Goal: Information Seeking & Learning: Find specific fact

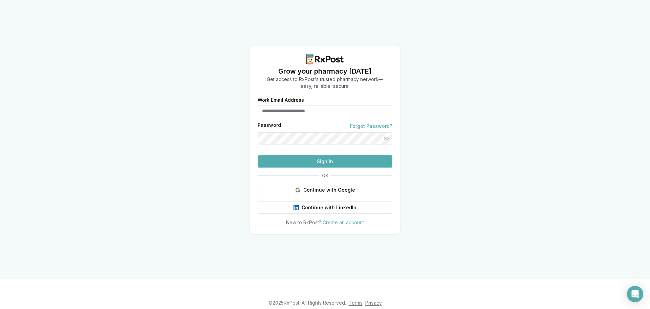
type input "**********"
click at [329, 167] on button "Sign In" at bounding box center [325, 161] width 135 height 12
click at [331, 167] on button "Sign In" at bounding box center [325, 161] width 135 height 12
click at [332, 167] on button "Sign In" at bounding box center [325, 161] width 135 height 12
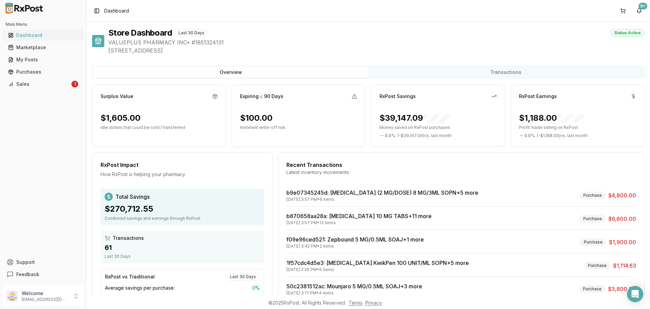
click at [28, 36] on div "Dashboard" at bounding box center [43, 35] width 70 height 7
click at [25, 45] on div "Marketplace" at bounding box center [43, 47] width 70 height 7
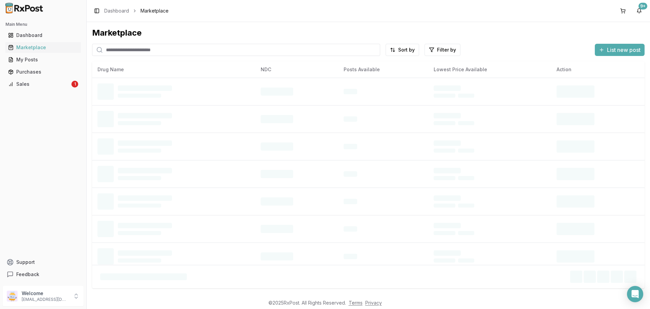
click at [110, 49] on input "search" at bounding box center [236, 50] width 288 height 12
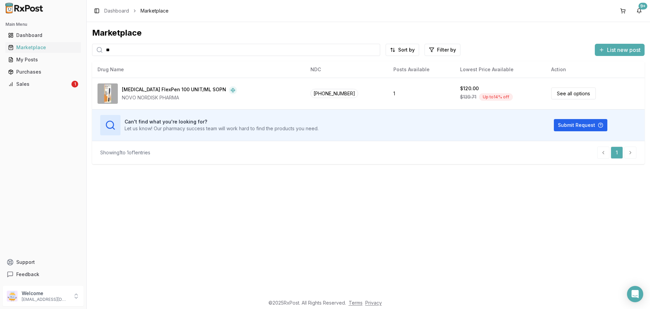
type input "*"
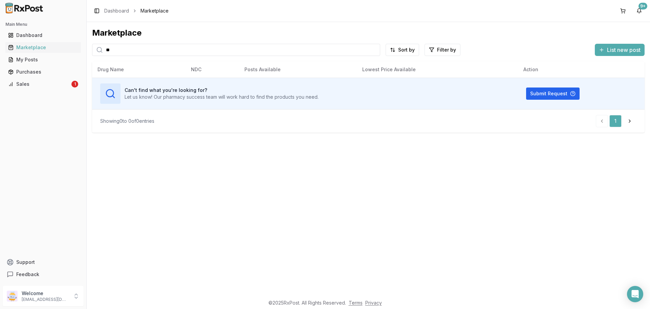
type input "*"
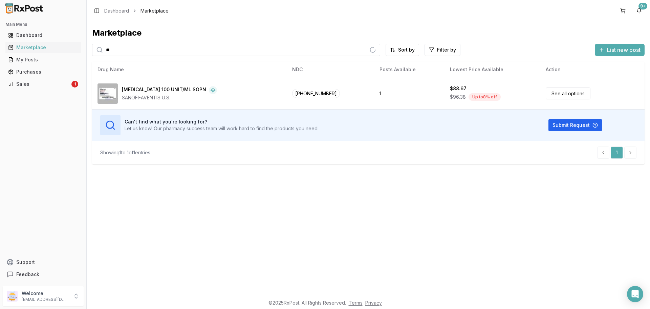
type input "*"
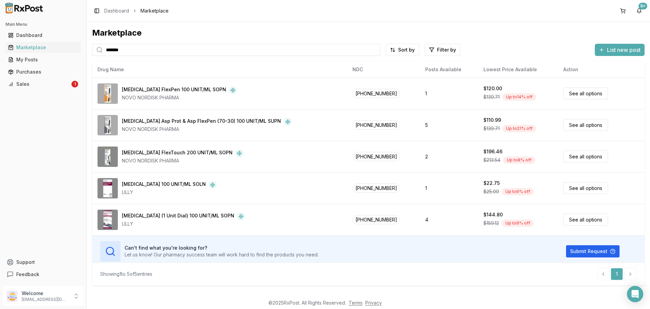
type input "*******"
click at [629, 274] on li "pagination" at bounding box center [631, 274] width 12 height 12
